Goal: Task Accomplishment & Management: Use online tool/utility

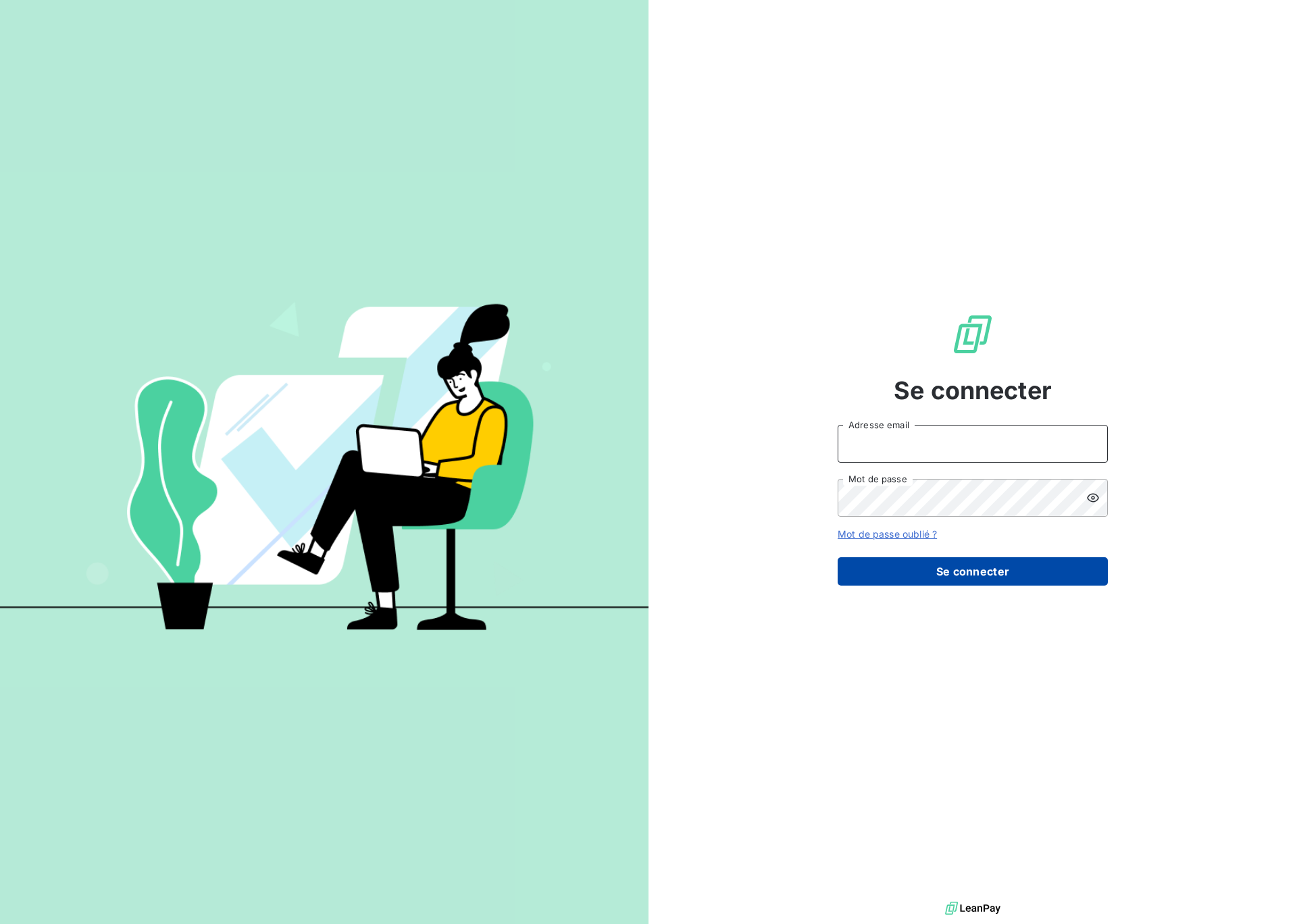
type input "[EMAIL_ADDRESS][DOMAIN_NAME]"
click at [928, 583] on button "Se connecter" at bounding box center [973, 572] width 271 height 29
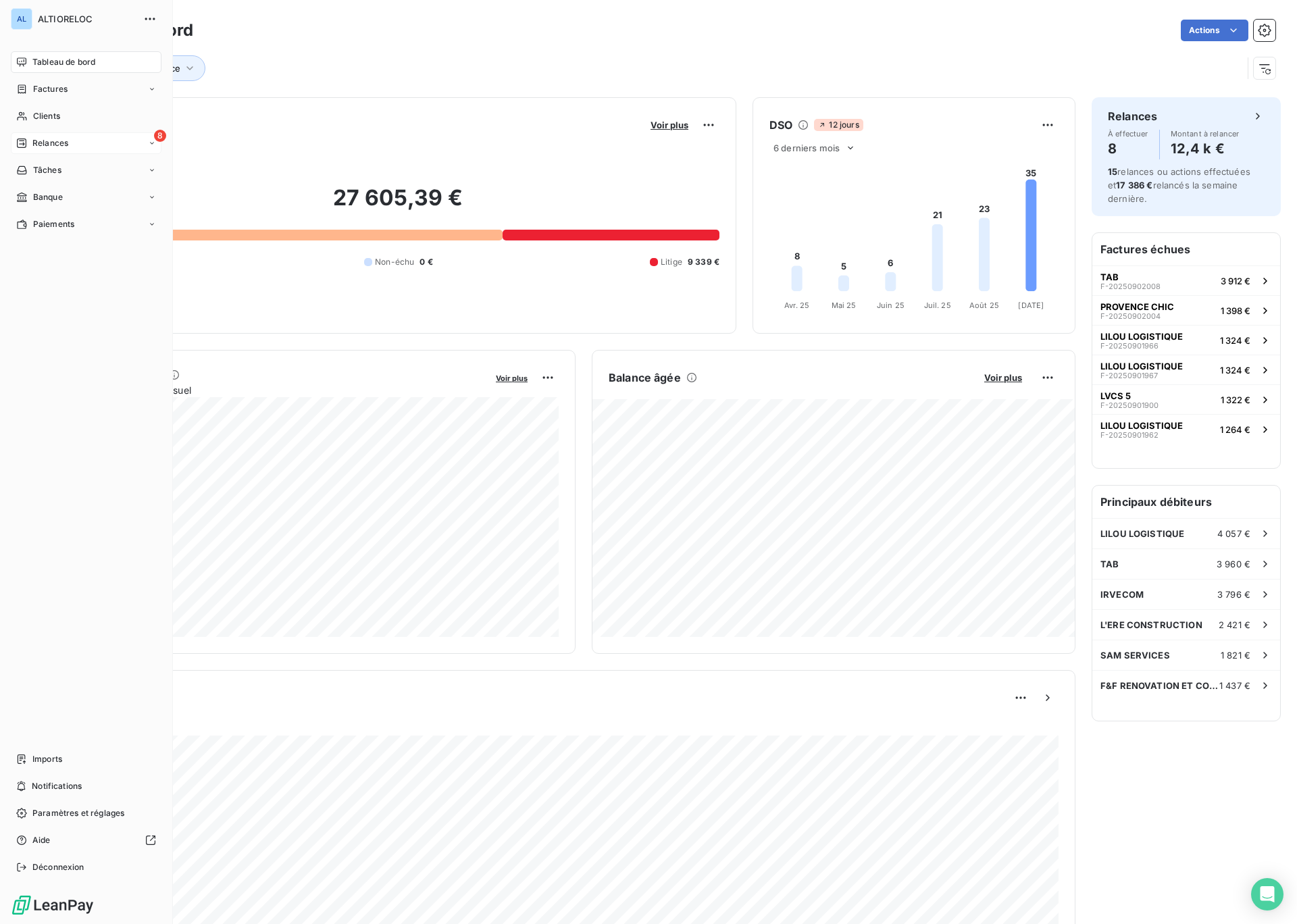
click at [52, 146] on span "Relances" at bounding box center [51, 143] width 36 height 12
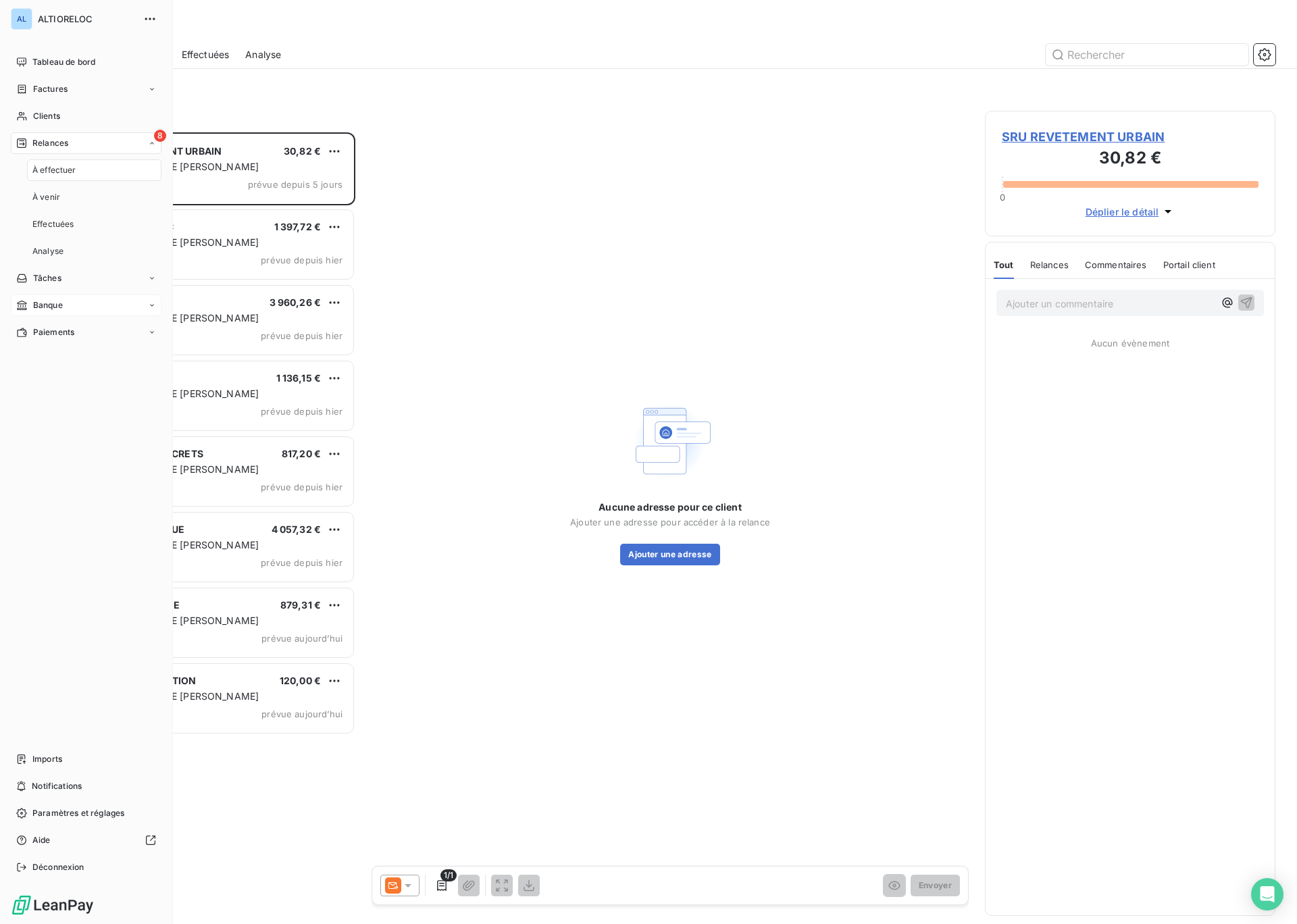
scroll to position [792, 291]
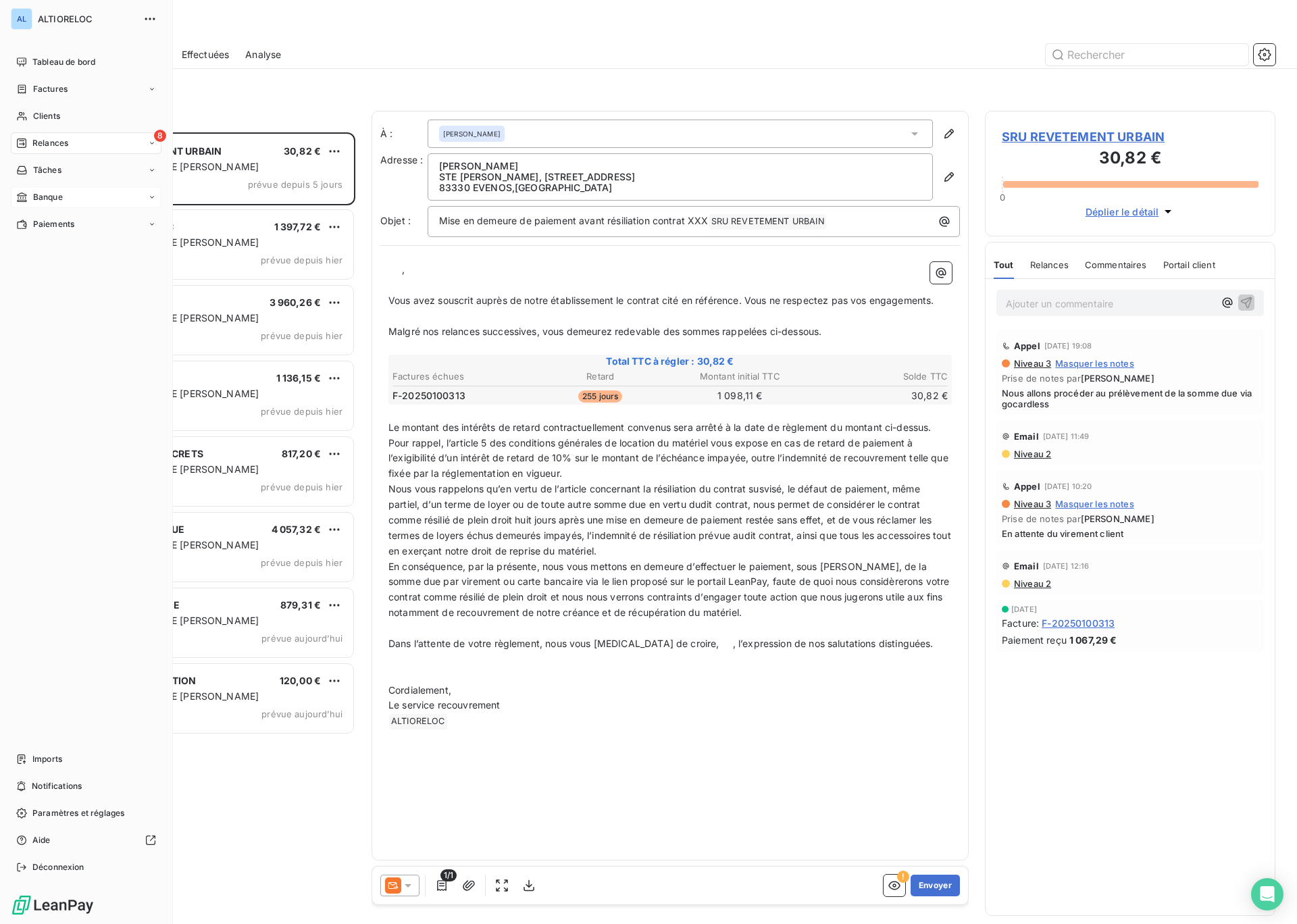
click at [41, 192] on span "Banque" at bounding box center [48, 197] width 30 height 12
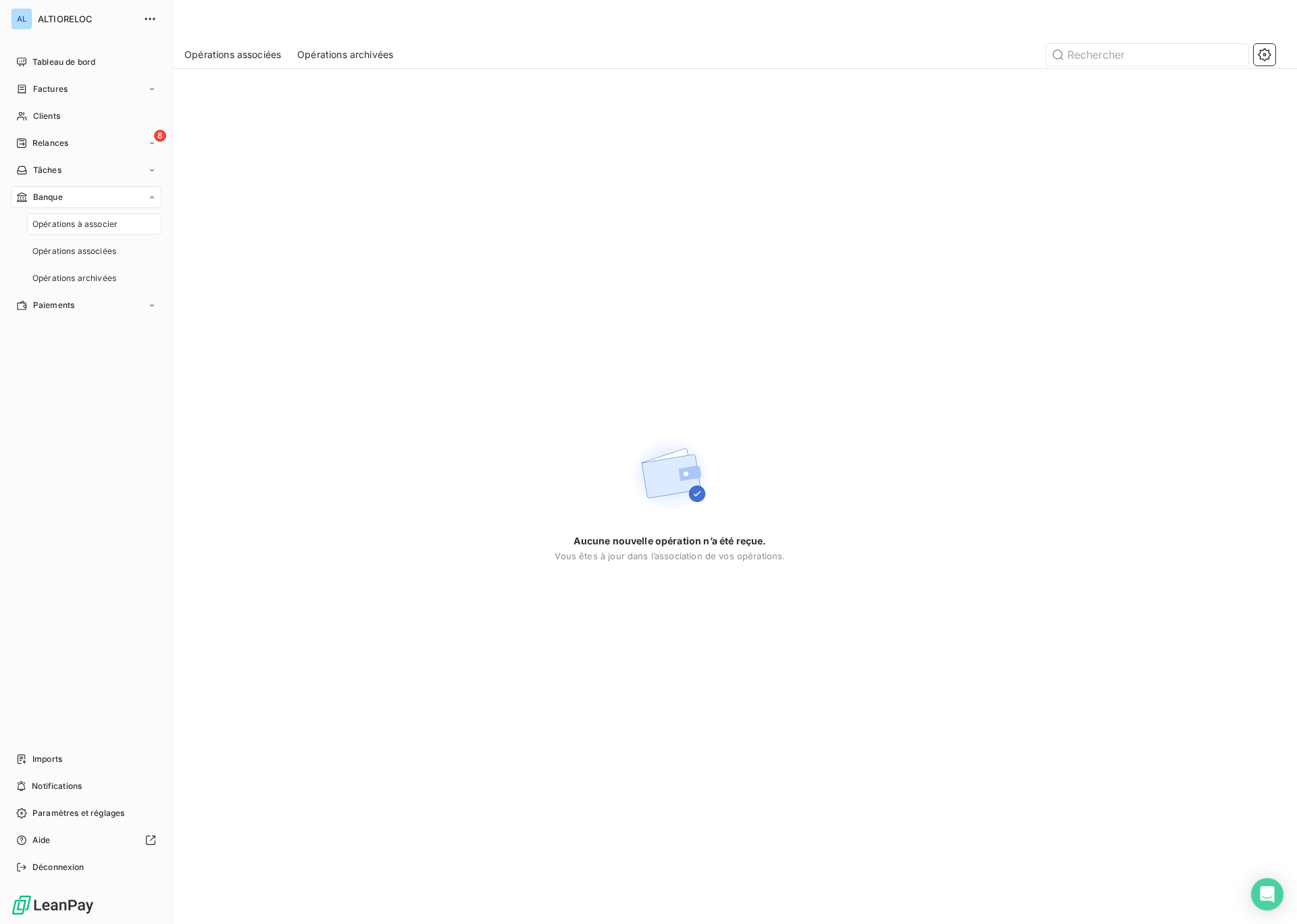
click at [66, 226] on span "Opérations à associer" at bounding box center [74, 224] width 85 height 12
